Goal: Register for event/course

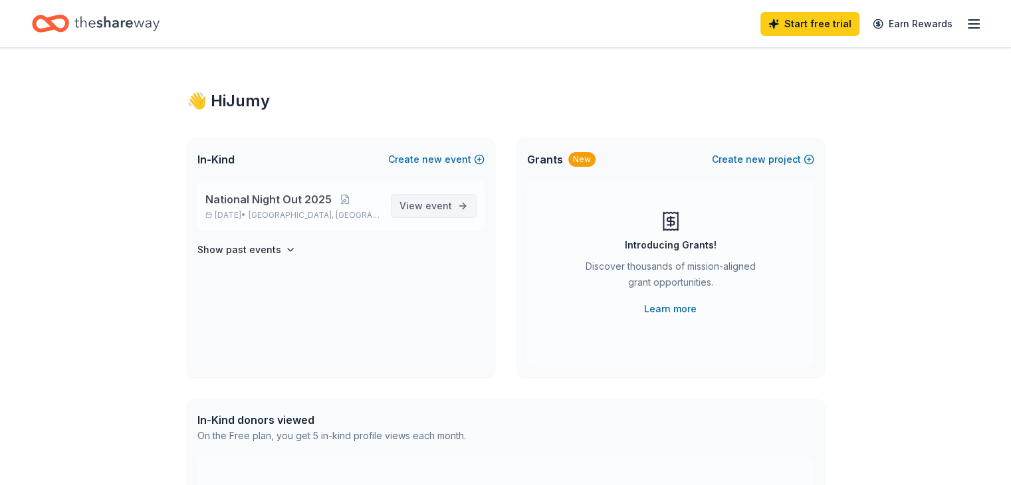
click at [455, 207] on link "View event" at bounding box center [434, 206] width 86 height 24
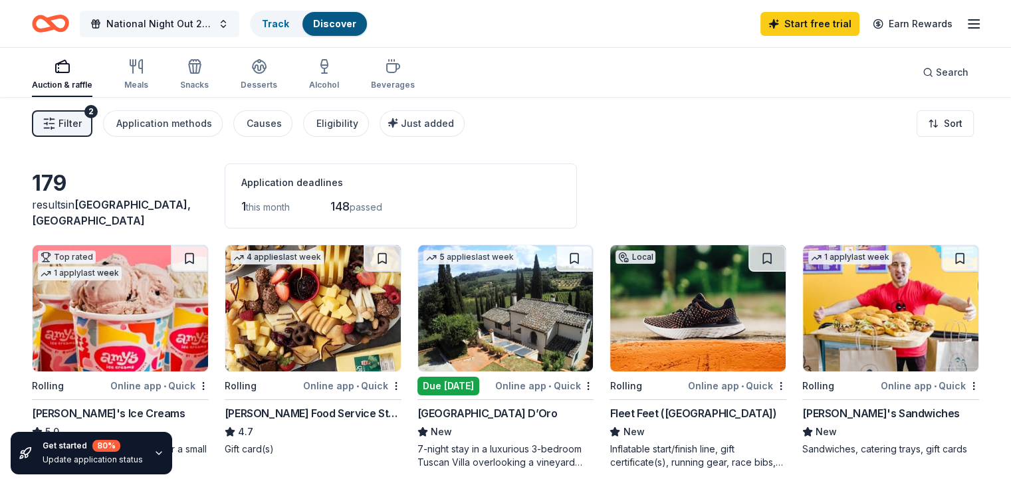
click at [239, 21] on button "National Night Out 2025" at bounding box center [159, 24] width 159 height 27
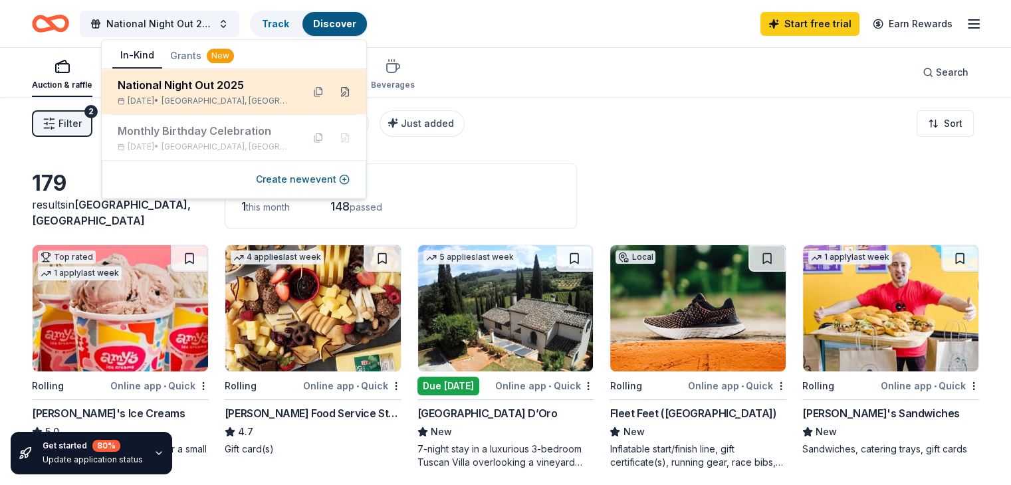
click at [346, 90] on button at bounding box center [344, 91] width 21 height 21
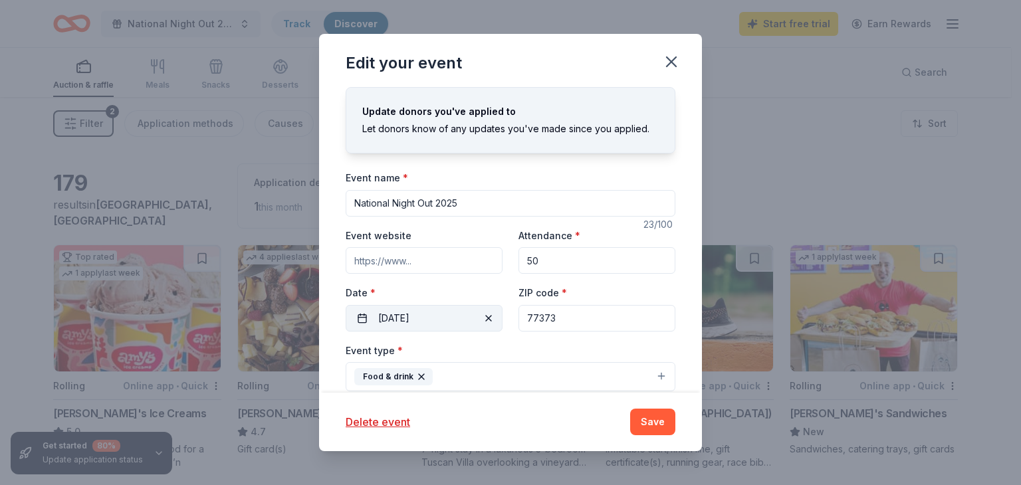
click at [364, 317] on button "[DATE]" at bounding box center [424, 318] width 157 height 27
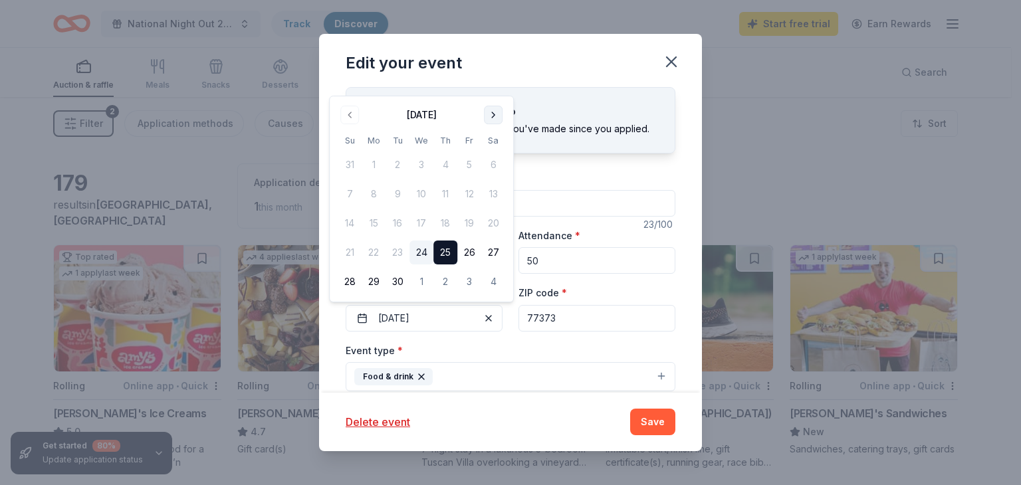
click at [491, 112] on button "Go to next month" at bounding box center [493, 115] width 19 height 19
click at [467, 251] on button "24" at bounding box center [469, 253] width 24 height 24
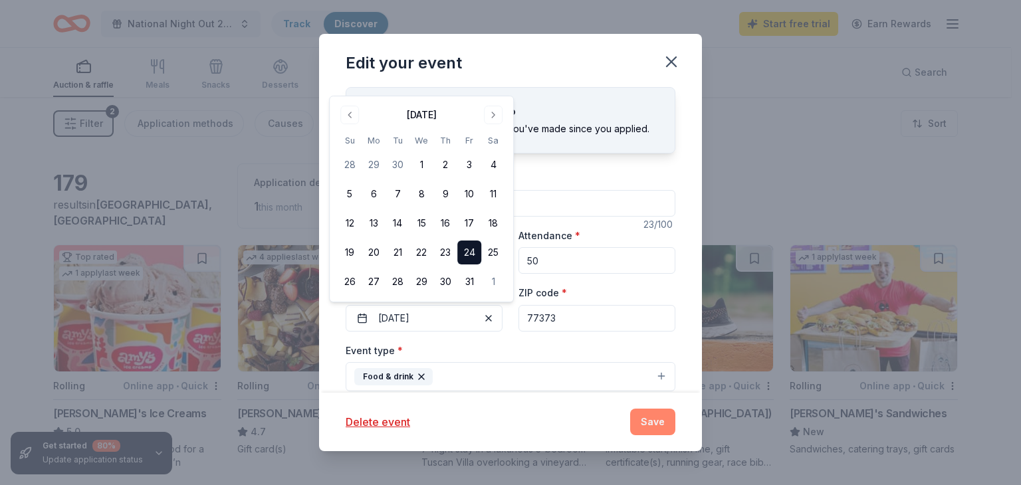
click at [655, 420] on button "Save" at bounding box center [652, 422] width 45 height 27
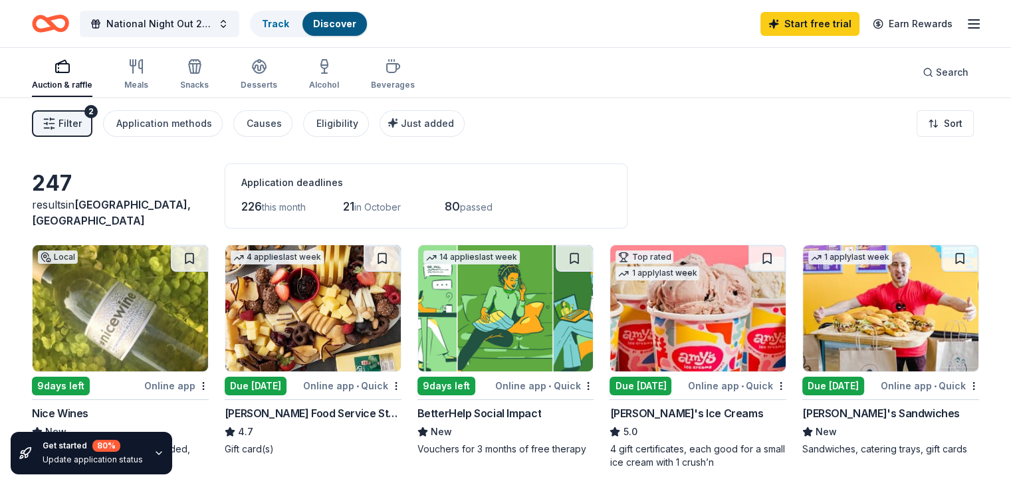
click at [47, 122] on line "button" at bounding box center [47, 123] width 0 height 2
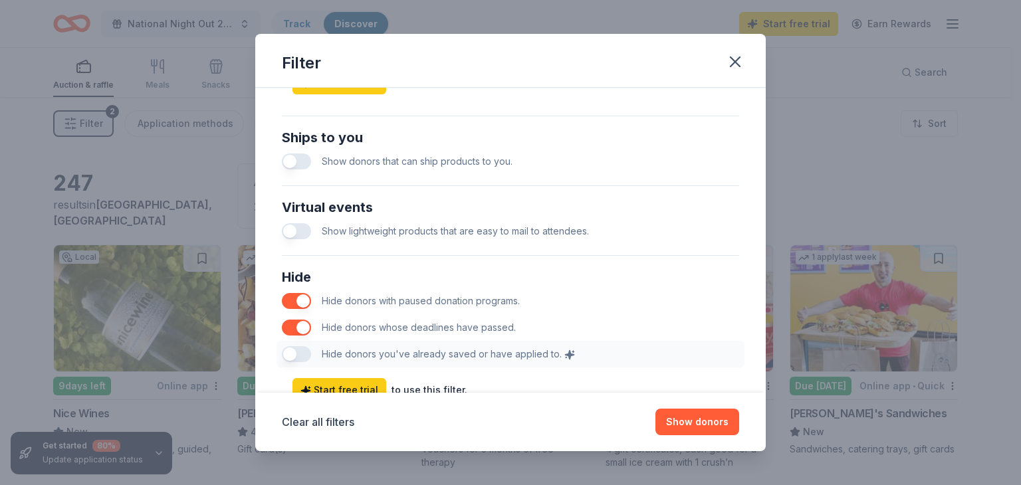
scroll to position [611, 0]
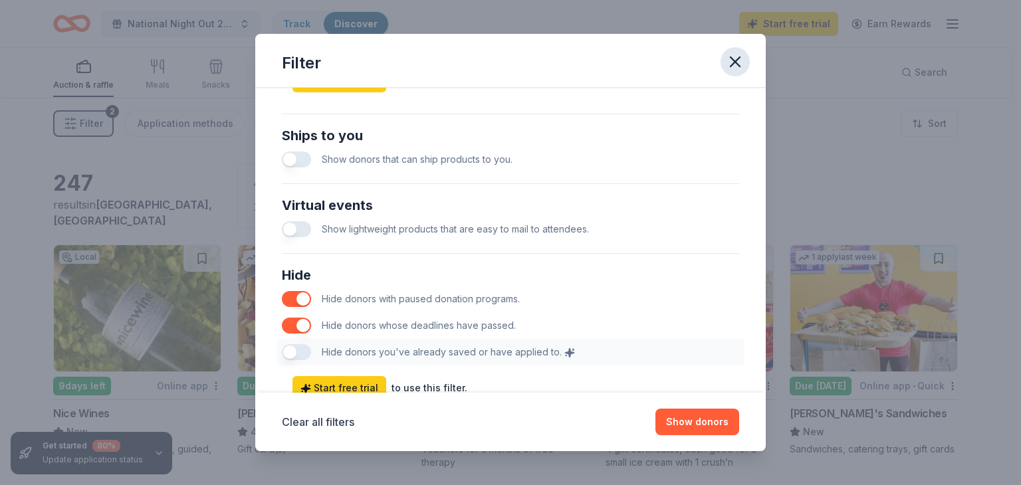
click at [742, 62] on icon "button" at bounding box center [735, 61] width 19 height 19
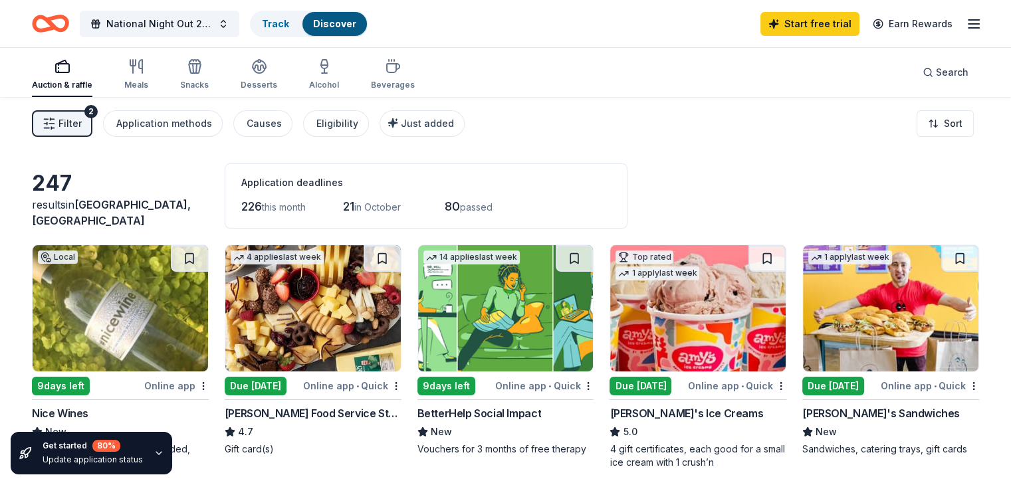
click at [82, 125] on span "Filter" at bounding box center [69, 124] width 23 height 16
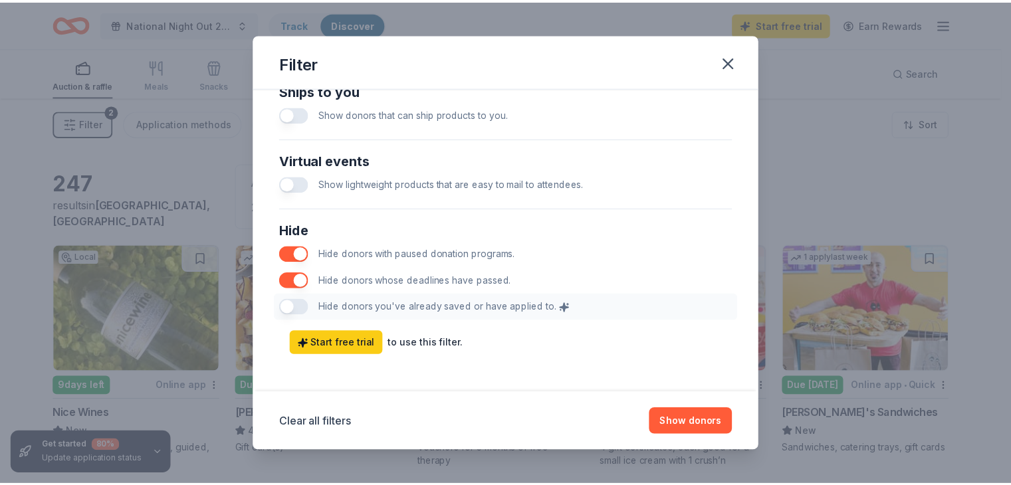
scroll to position [660, 0]
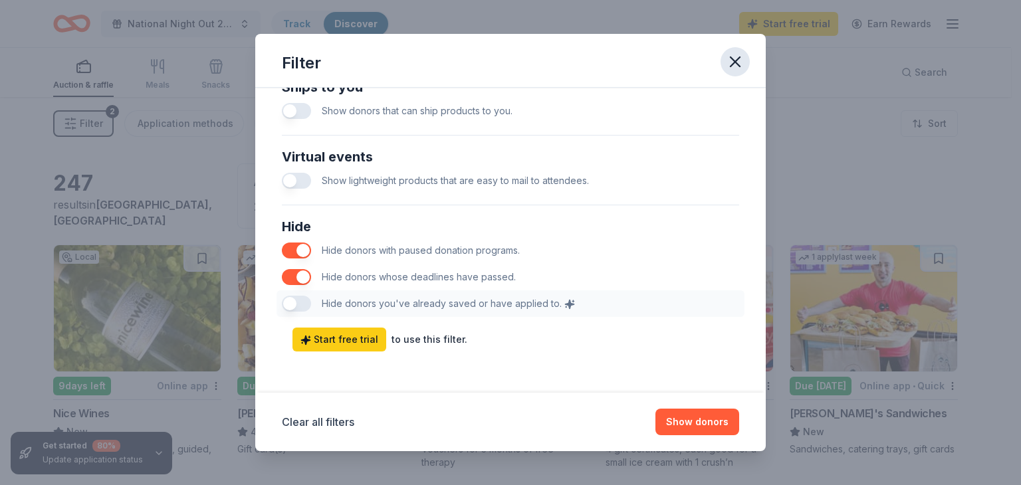
click at [738, 74] on button "button" at bounding box center [734, 61] width 29 height 29
